Goal: Book appointment/travel/reservation

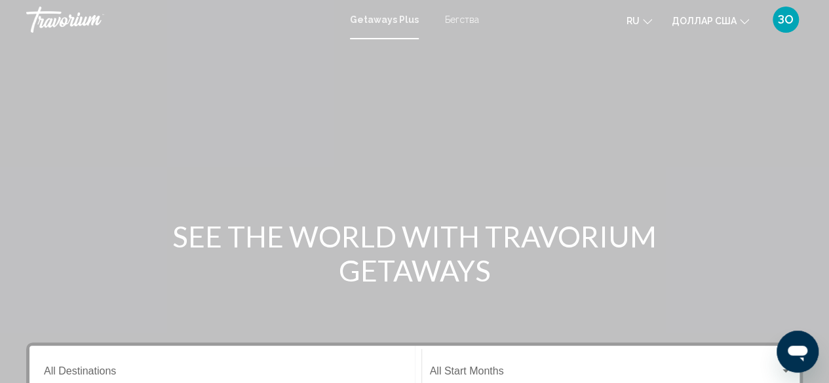
click at [470, 19] on font "Бегства" at bounding box center [462, 19] width 34 height 10
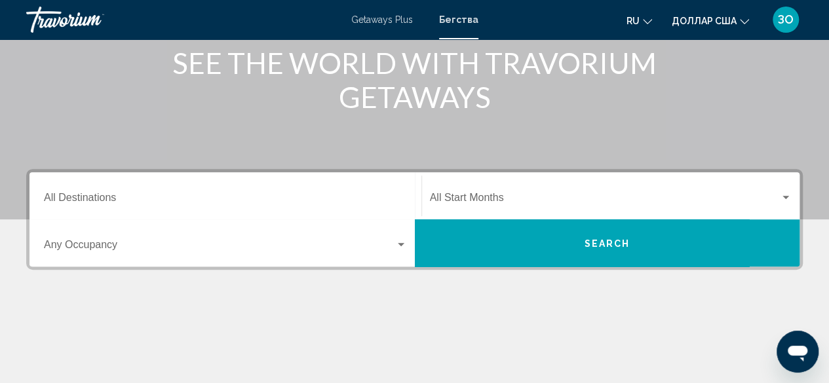
scroll to position [174, 0]
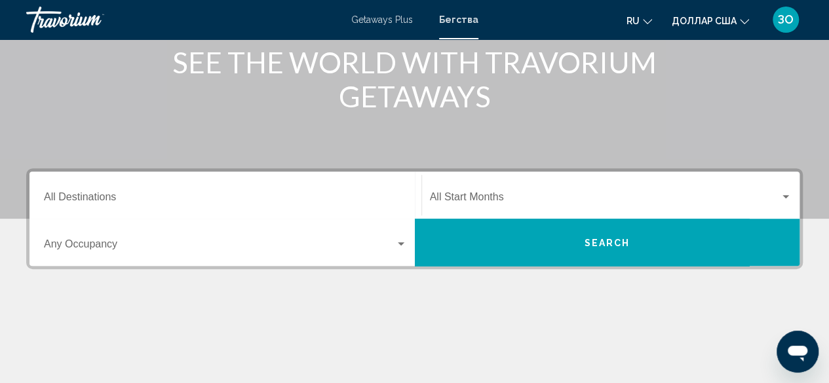
click at [76, 189] on div "Destination All Destinations" at bounding box center [225, 195] width 363 height 41
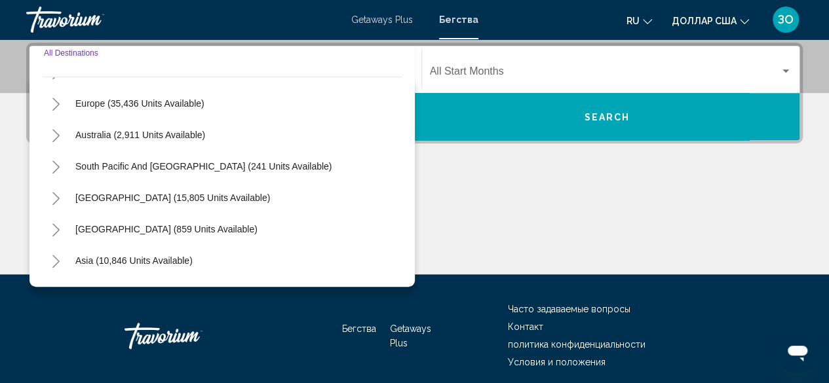
scroll to position [133, 0]
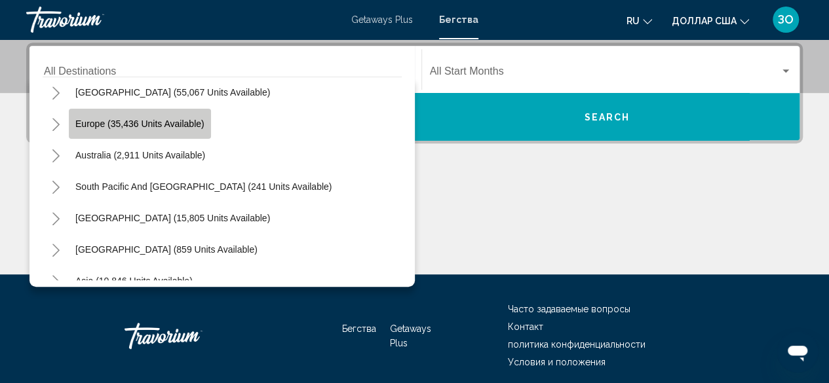
click at [164, 125] on span "Europe (35,436 units available)" at bounding box center [139, 124] width 129 height 10
type input "**********"
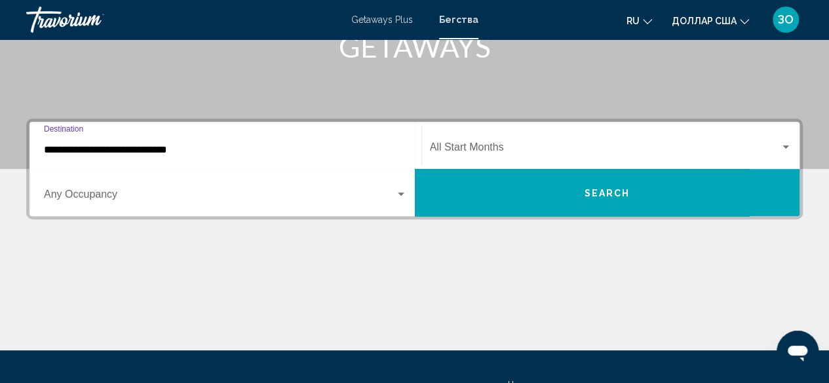
scroll to position [221, 0]
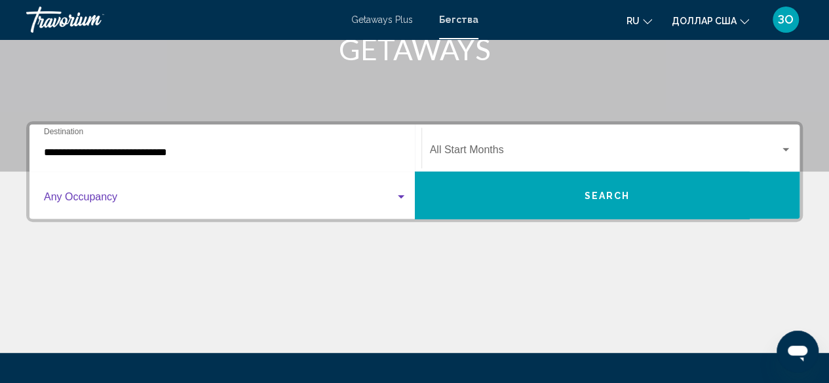
click at [404, 193] on div "Search widget" at bounding box center [401, 197] width 12 height 10
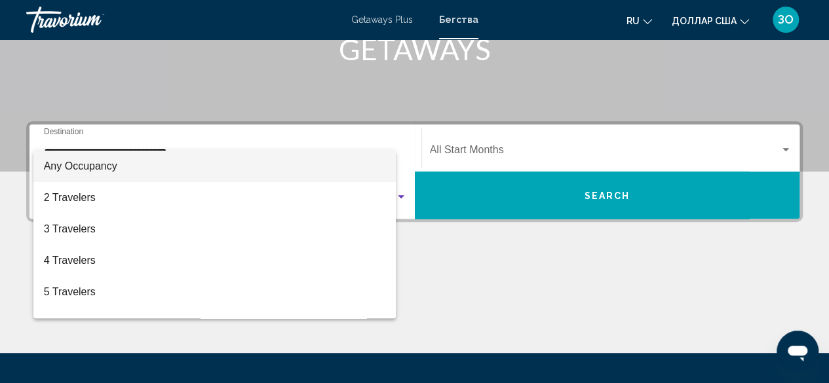
scroll to position [300, 0]
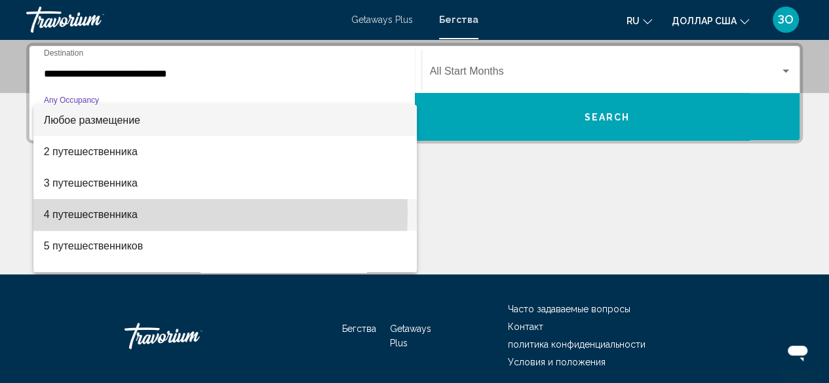
click at [123, 213] on font "4 путешественника" at bounding box center [91, 214] width 94 height 11
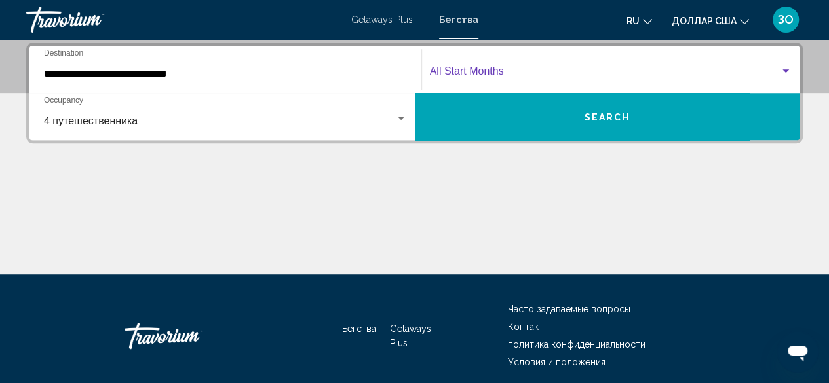
click at [786, 71] on div "Search widget" at bounding box center [785, 70] width 7 height 3
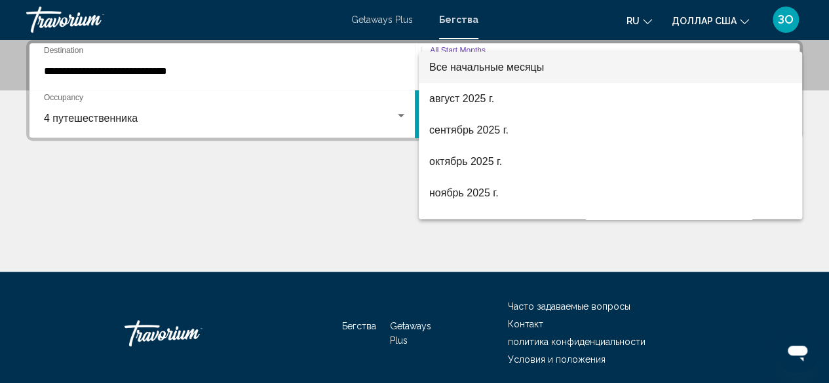
scroll to position [301, 0]
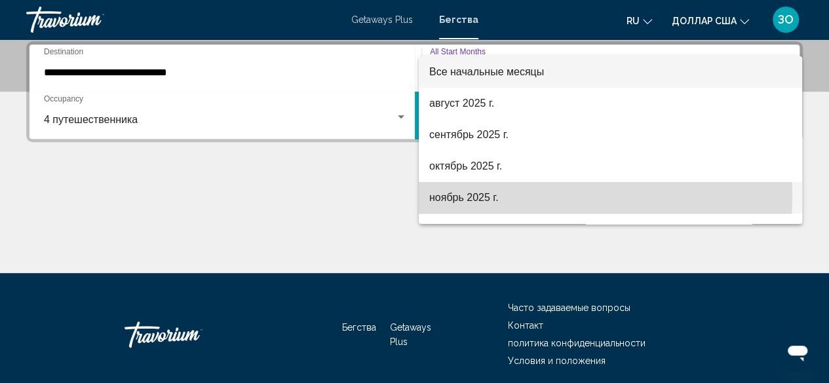
click at [459, 195] on font "ноябрь 2025 г." at bounding box center [463, 197] width 69 height 11
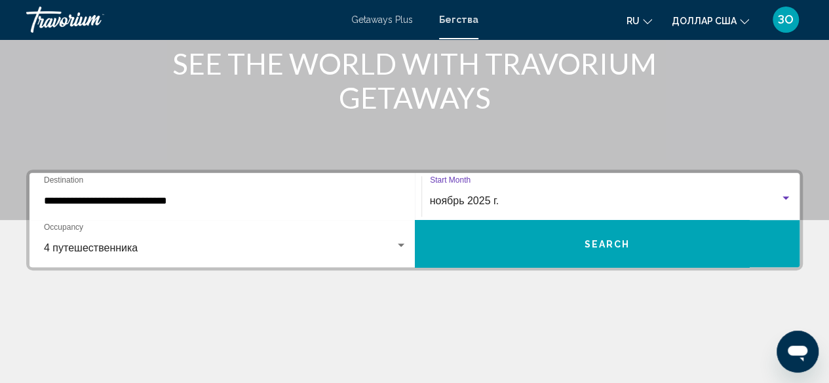
scroll to position [205, 0]
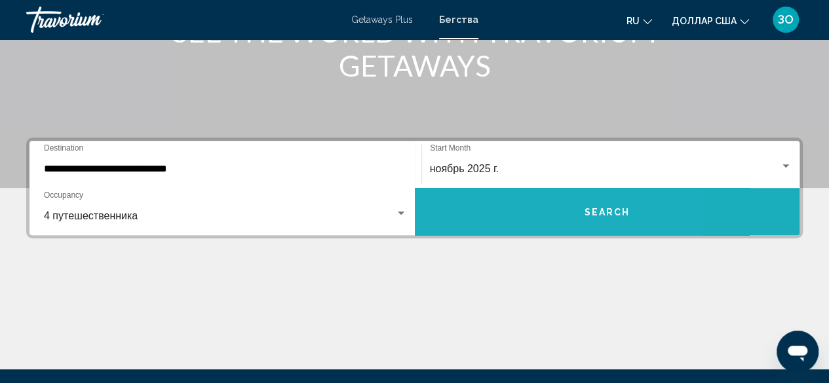
click at [502, 200] on button "Search" at bounding box center [607, 211] width 385 height 47
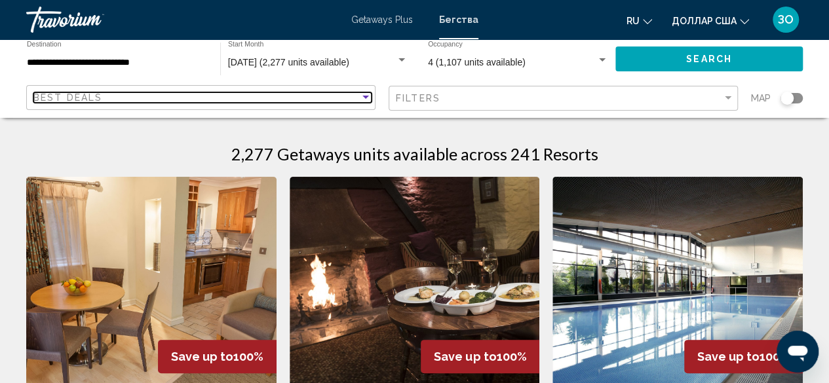
click at [368, 98] on div "Sort by" at bounding box center [365, 97] width 7 height 3
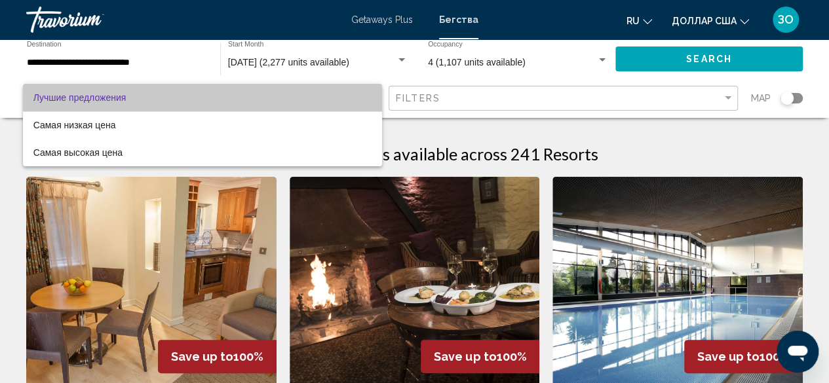
click at [368, 98] on span "Лучшие предложения" at bounding box center [202, 98] width 338 height 28
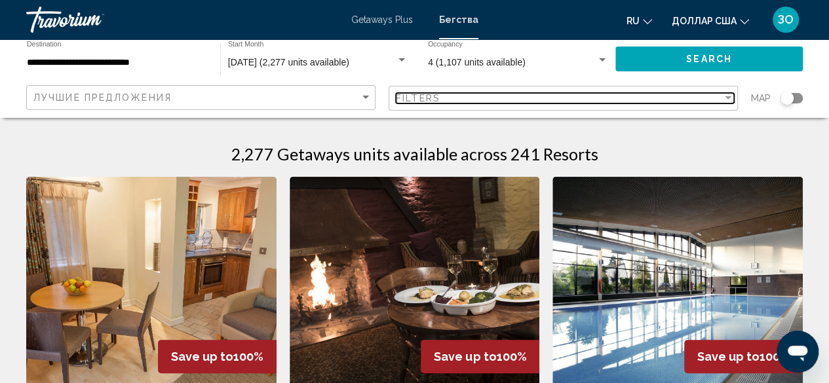
click at [562, 94] on div "Filters" at bounding box center [559, 98] width 326 height 10
